Goal: Task Accomplishment & Management: Use online tool/utility

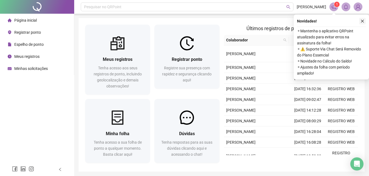
click at [365, 20] on button "button" at bounding box center [362, 21] width 7 height 7
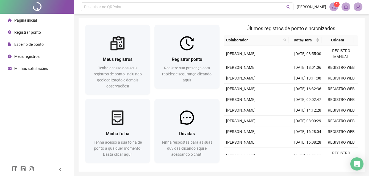
click at [28, 21] on span "Página inicial" at bounding box center [25, 20] width 23 height 4
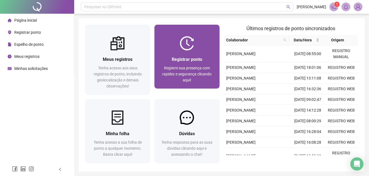
click at [171, 60] on div "Registrar ponto" at bounding box center [187, 59] width 52 height 7
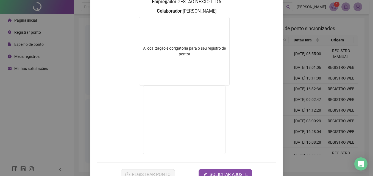
scroll to position [82, 0]
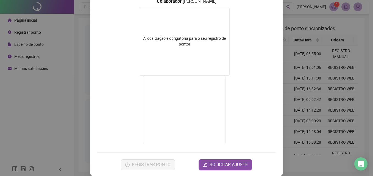
click at [308, 92] on div "Registro de ponto web 15:58:25 Empregador : GESTAO NEXXO LTDA Colaborador : [PE…" at bounding box center [186, 88] width 373 height 176
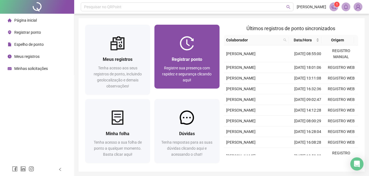
click at [174, 63] on div "Registrar ponto Registre sua presença com rapidez e segurança clicando aqui!" at bounding box center [187, 69] width 52 height 27
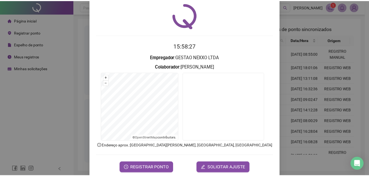
scroll to position [26, 0]
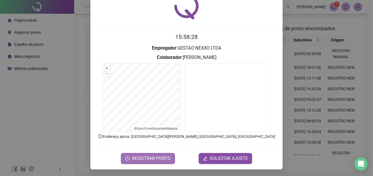
click at [157, 155] on button "REGISTRAR PONTO" at bounding box center [148, 158] width 54 height 11
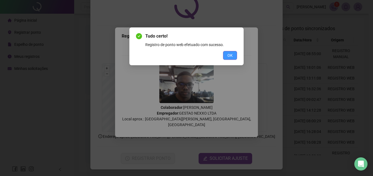
click at [237, 54] on button "OK" at bounding box center [230, 55] width 14 height 9
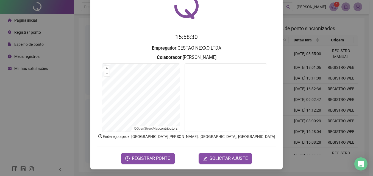
click at [304, 56] on div "Registro de ponto web 15:58:30 Empregador : GESTAO NEXXO LTDA Colaborador : [PE…" at bounding box center [186, 88] width 373 height 176
